Goal: Task Accomplishment & Management: Complete application form

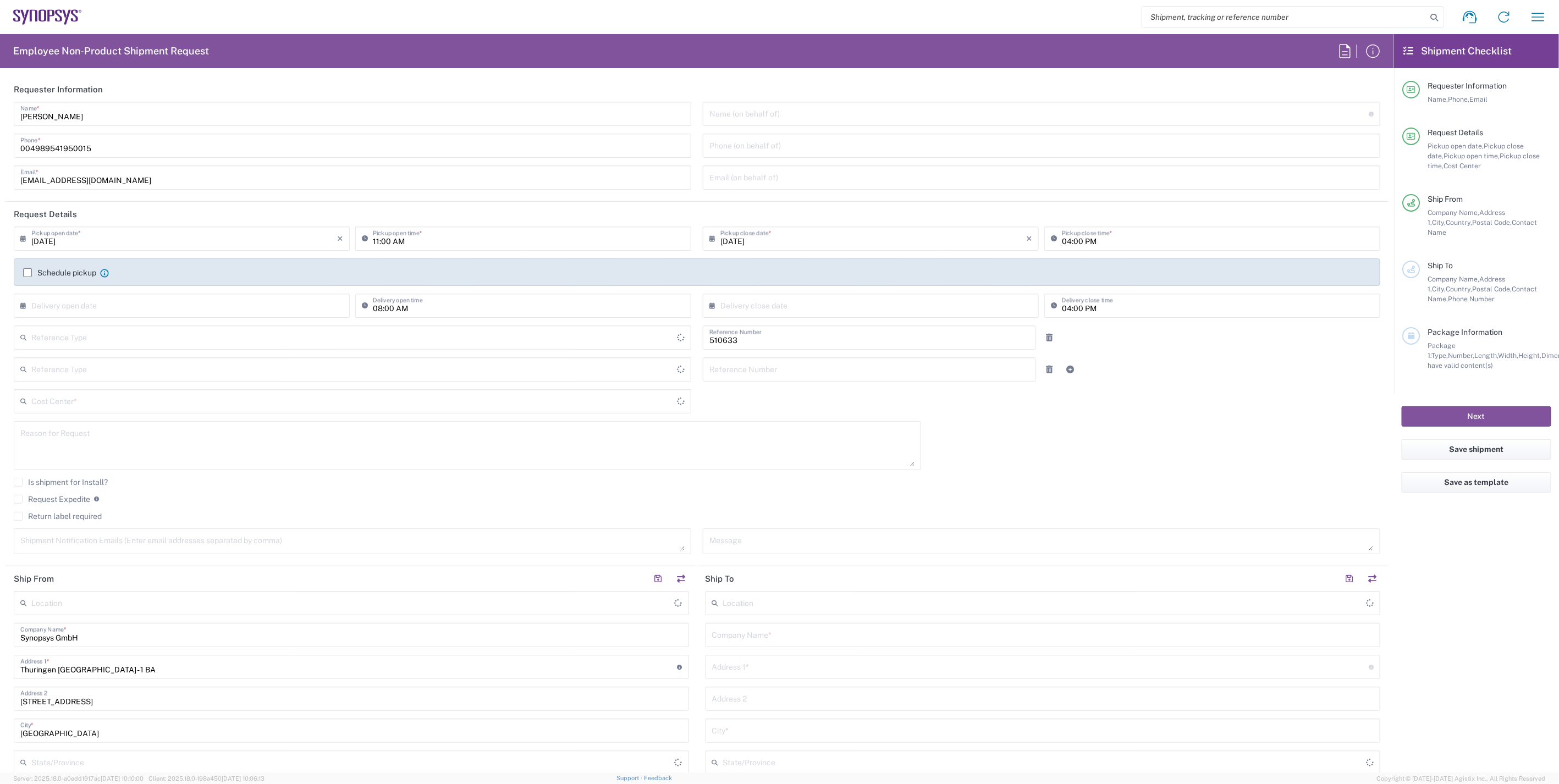
type input "Department"
type input "DE01, SDG, HAPS, HW 510633"
type input "Delivered at Place"
type input "Germany"
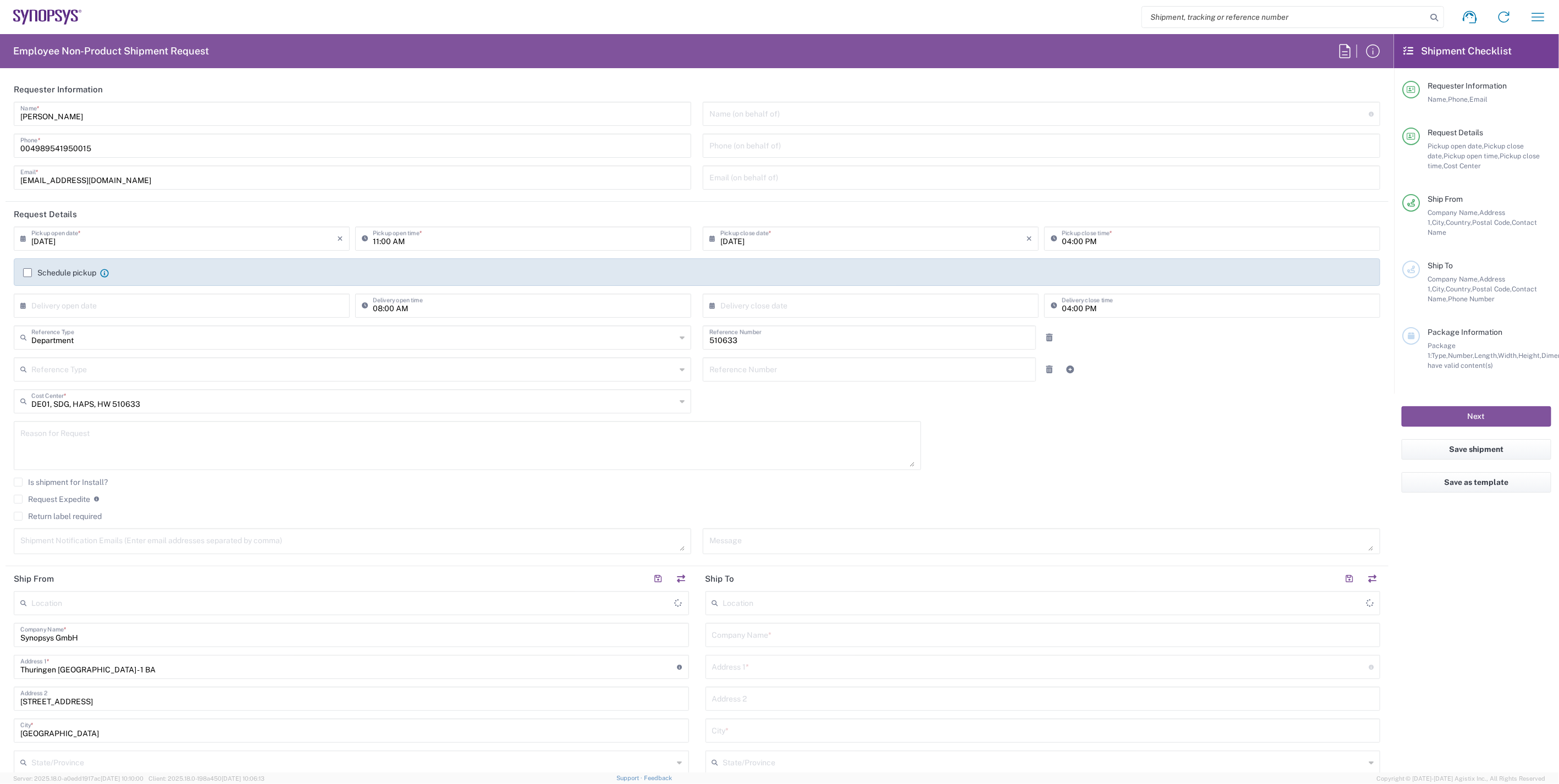
type input "Erfurt DE06"
click at [1543, 14] on icon "button" at bounding box center [1538, 17] width 18 height 18
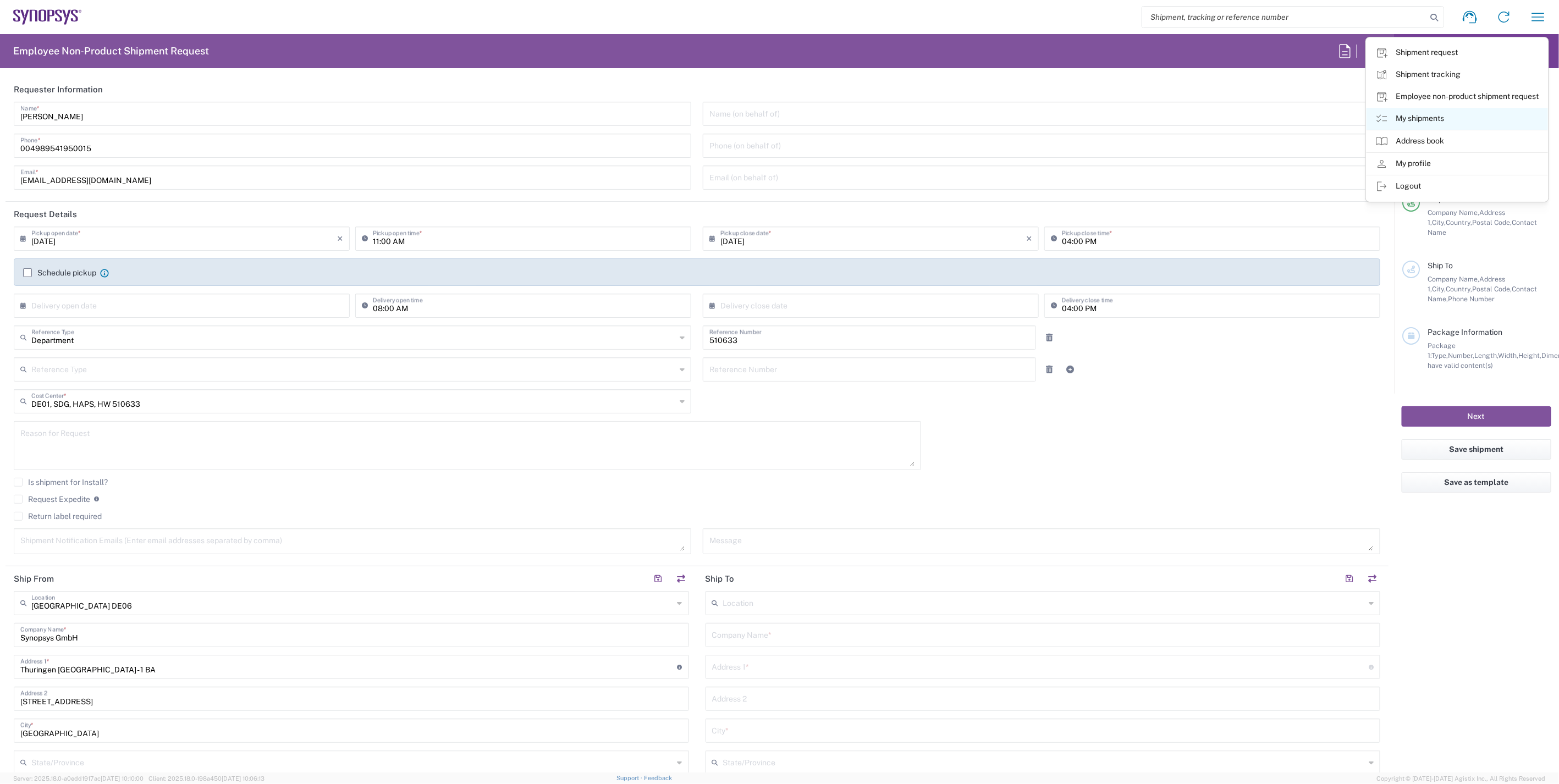
click at [1446, 115] on link "My shipments" at bounding box center [1457, 118] width 181 height 22
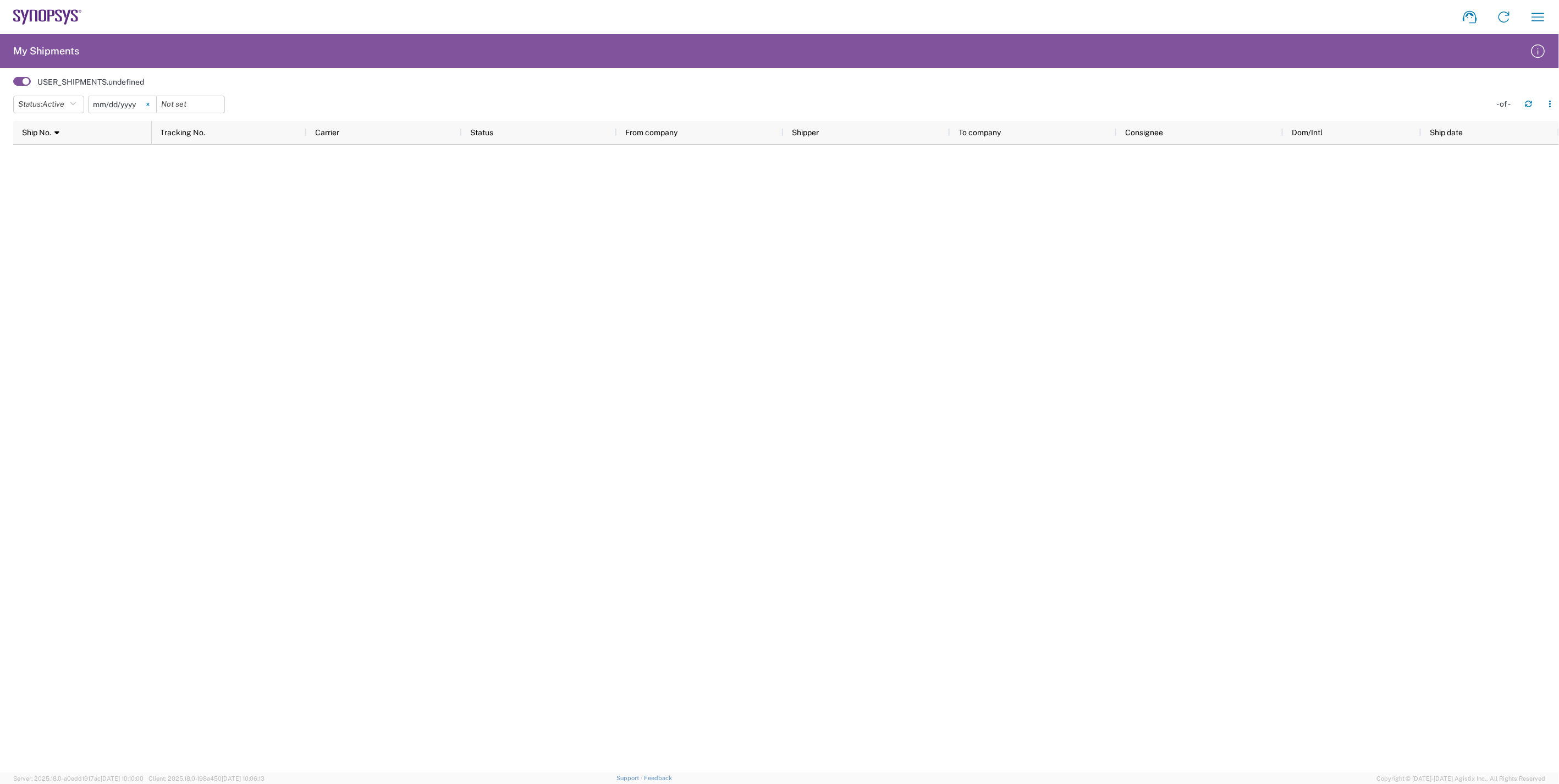
click at [154, 106] on svg-icon at bounding box center [148, 105] width 16 height 16
click at [63, 106] on span "Active" at bounding box center [53, 104] width 22 height 9
click at [61, 159] on span "All" at bounding box center [78, 161] width 128 height 17
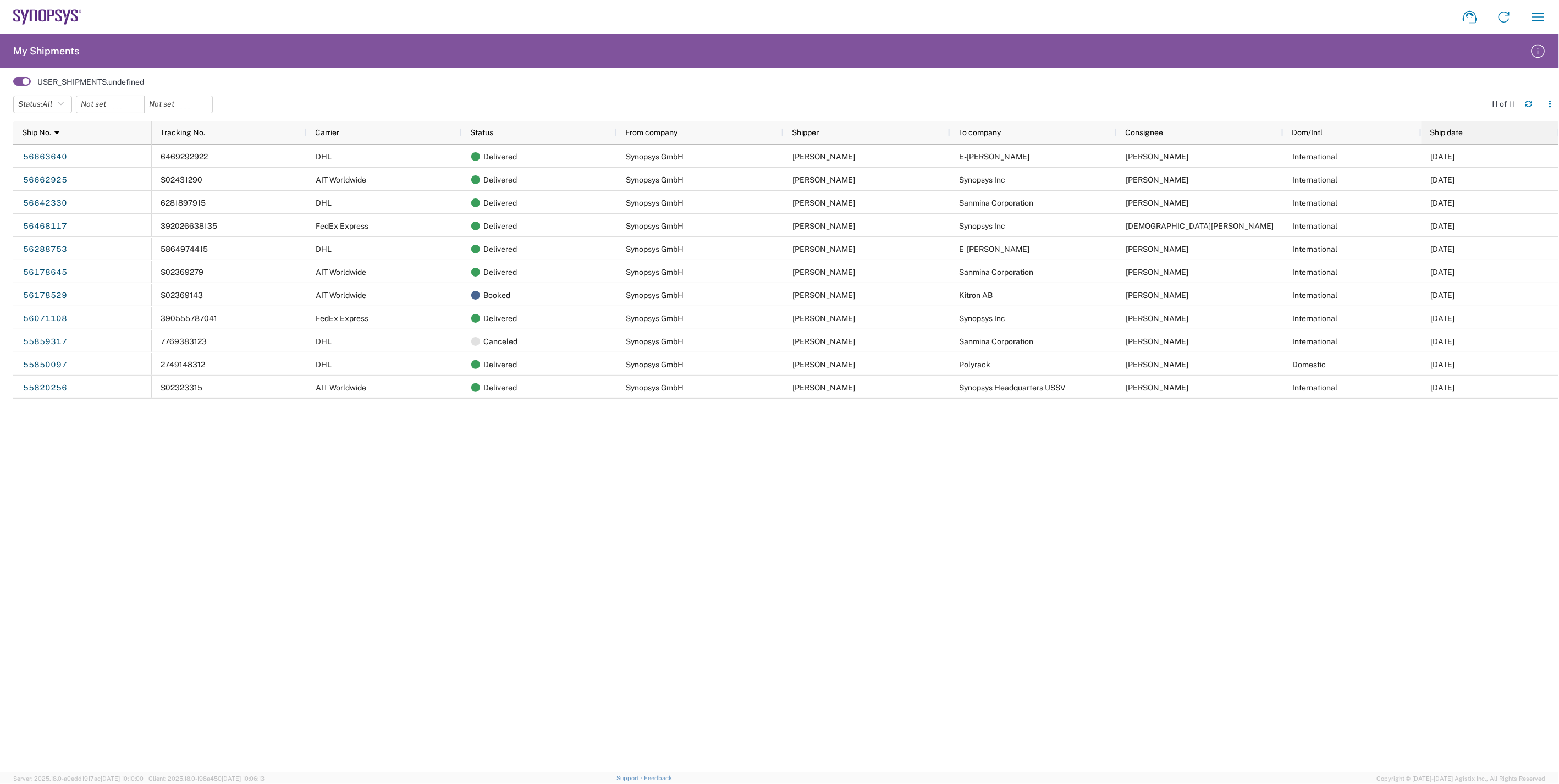
click at [1437, 124] on div "Ship date" at bounding box center [1492, 133] width 125 height 18
